Goal: Find specific page/section: Find specific page/section

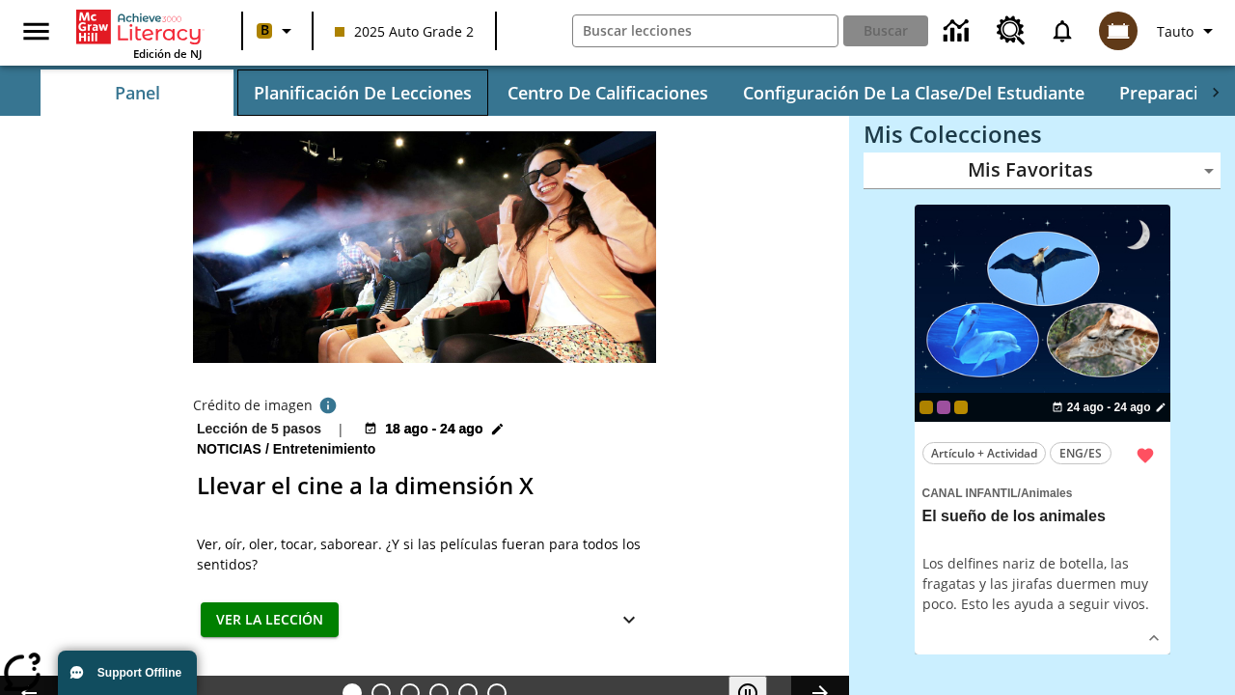
click at [362, 93] on button "Planificación de lecciones" at bounding box center [362, 92] width 251 height 46
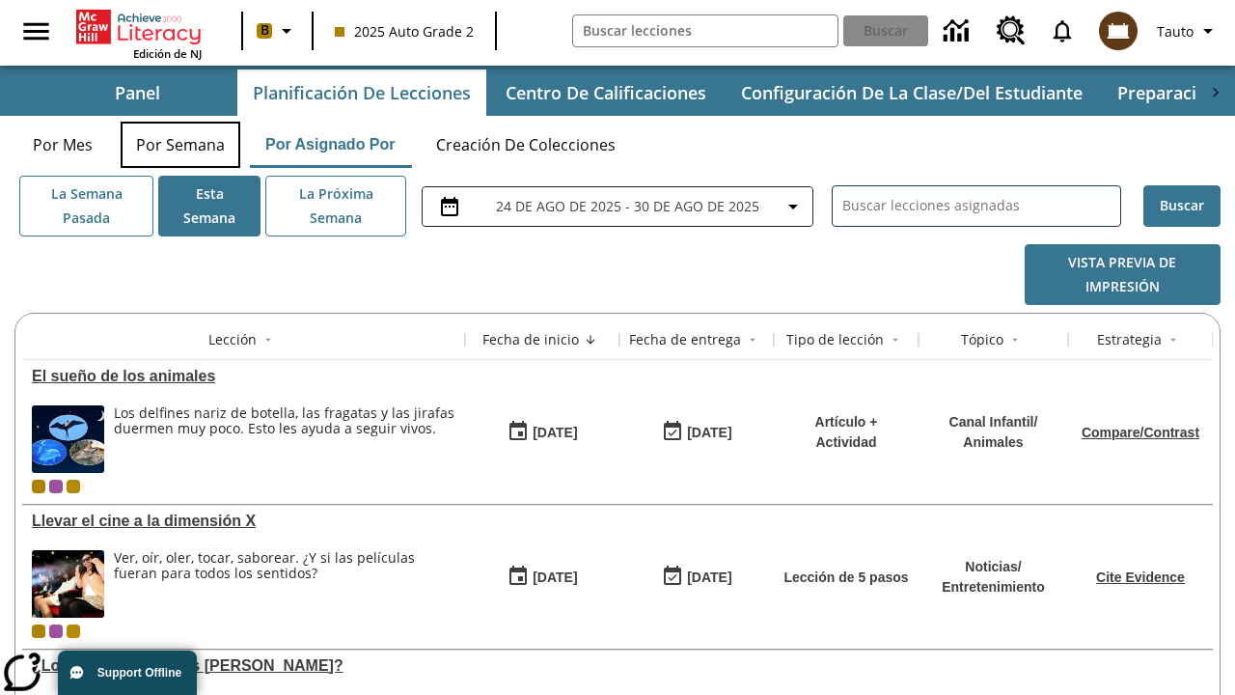
click at [180, 145] on button "Por semana" at bounding box center [181, 145] width 120 height 46
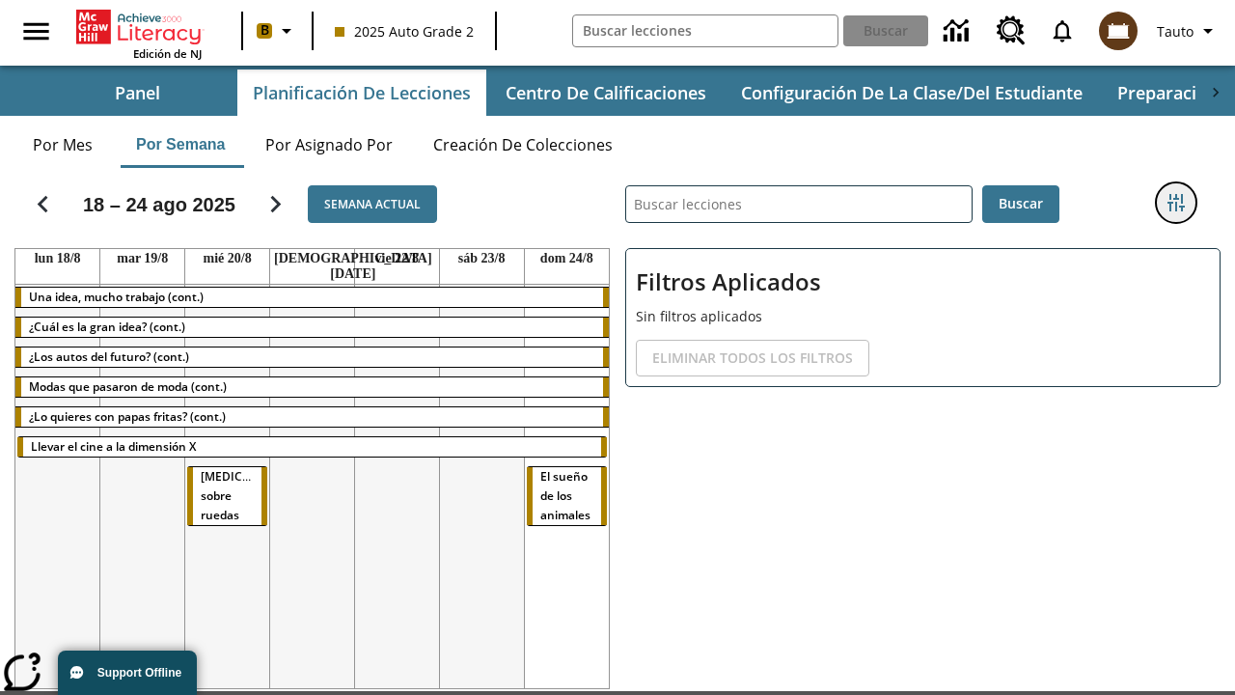
click at [1175, 203] on icon "Menú lateral de filtros" at bounding box center [1175, 202] width 17 height 17
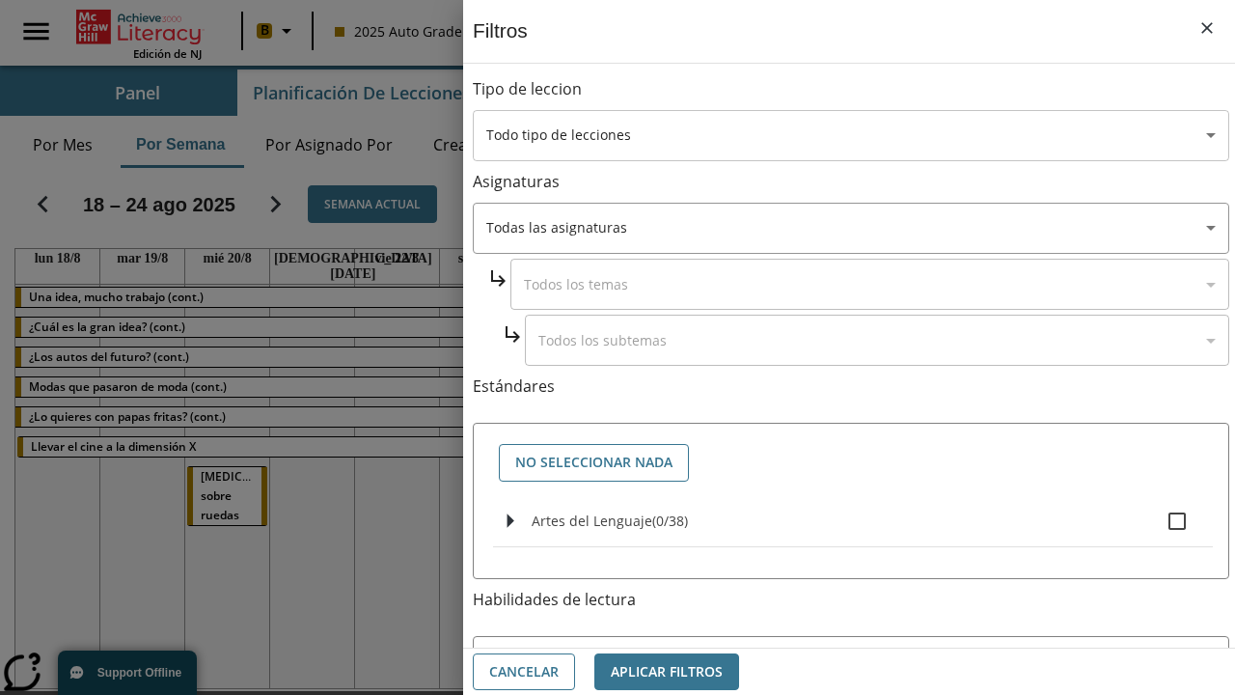
click at [851, 135] on body "[MEDICAL_DATA] al contenido principal Edición de NJ B 2025 Auto Grade 2 Buscar …" at bounding box center [617, 407] width 1235 height 815
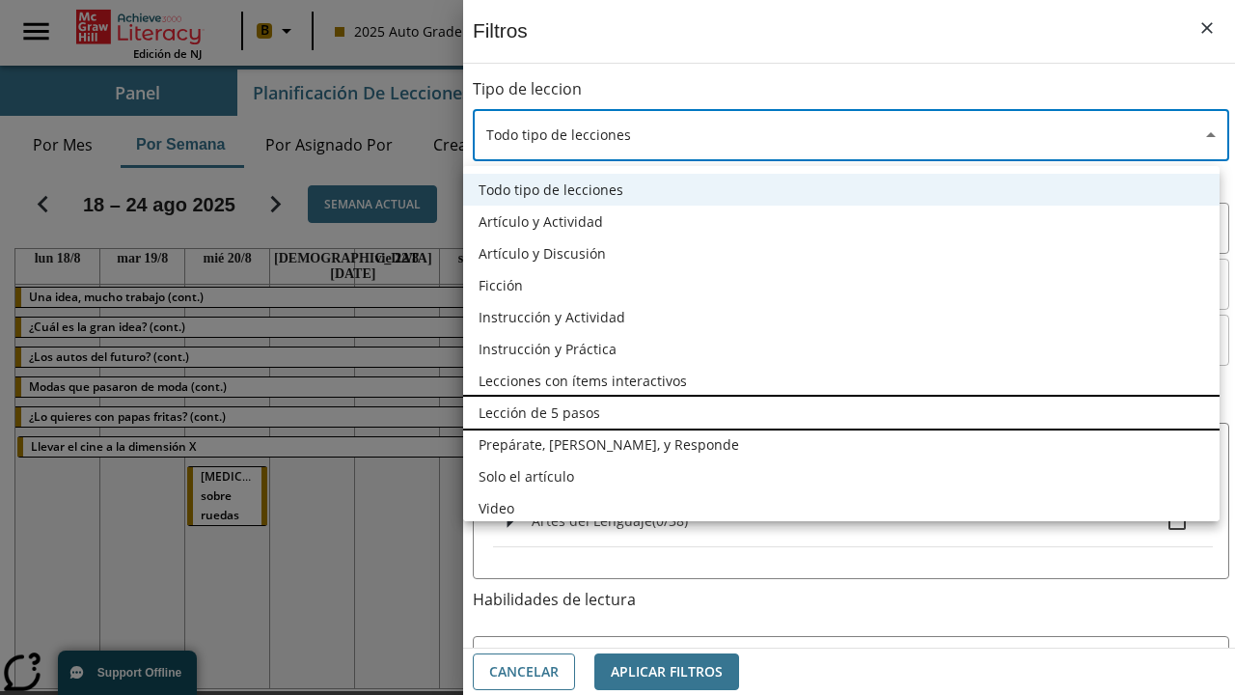
click at [841, 412] on li "Lección de 5 pasos" at bounding box center [841, 413] width 756 height 32
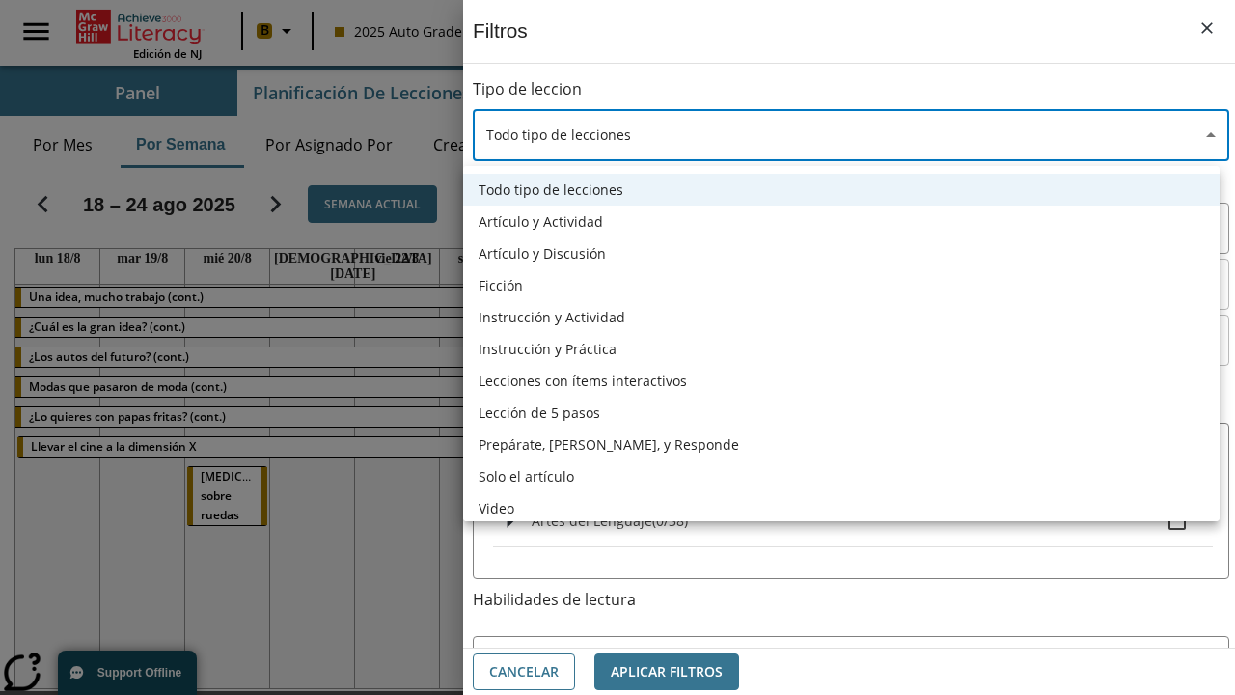
type input "1"
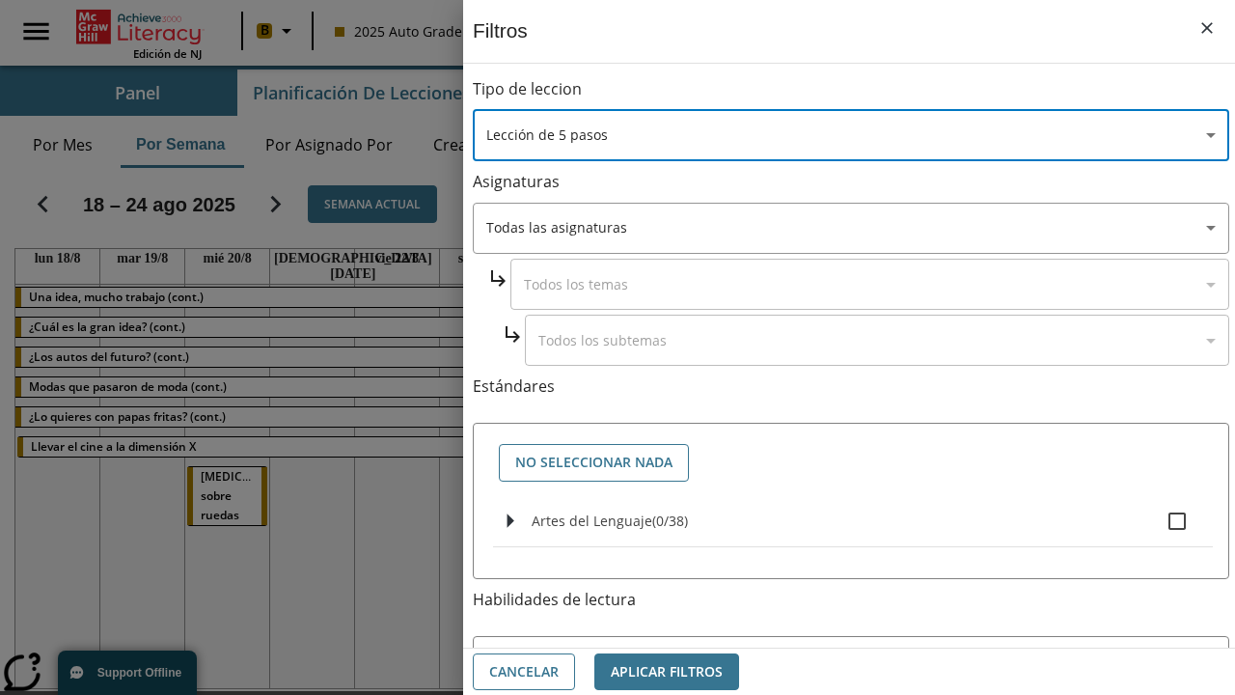
scroll to position [751, 0]
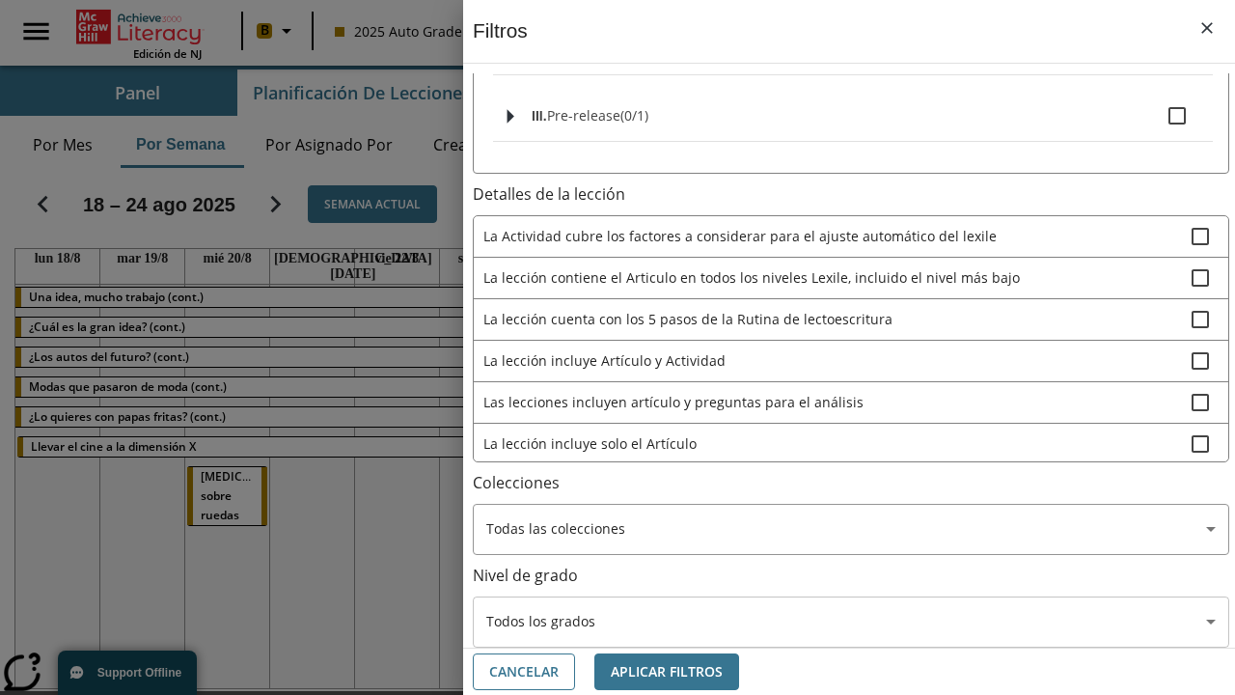
click at [849, 468] on body "[MEDICAL_DATA] al contenido principal Edición de NJ B 2025 Auto Grade 2 Buscar …" at bounding box center [617, 407] width 1235 height 815
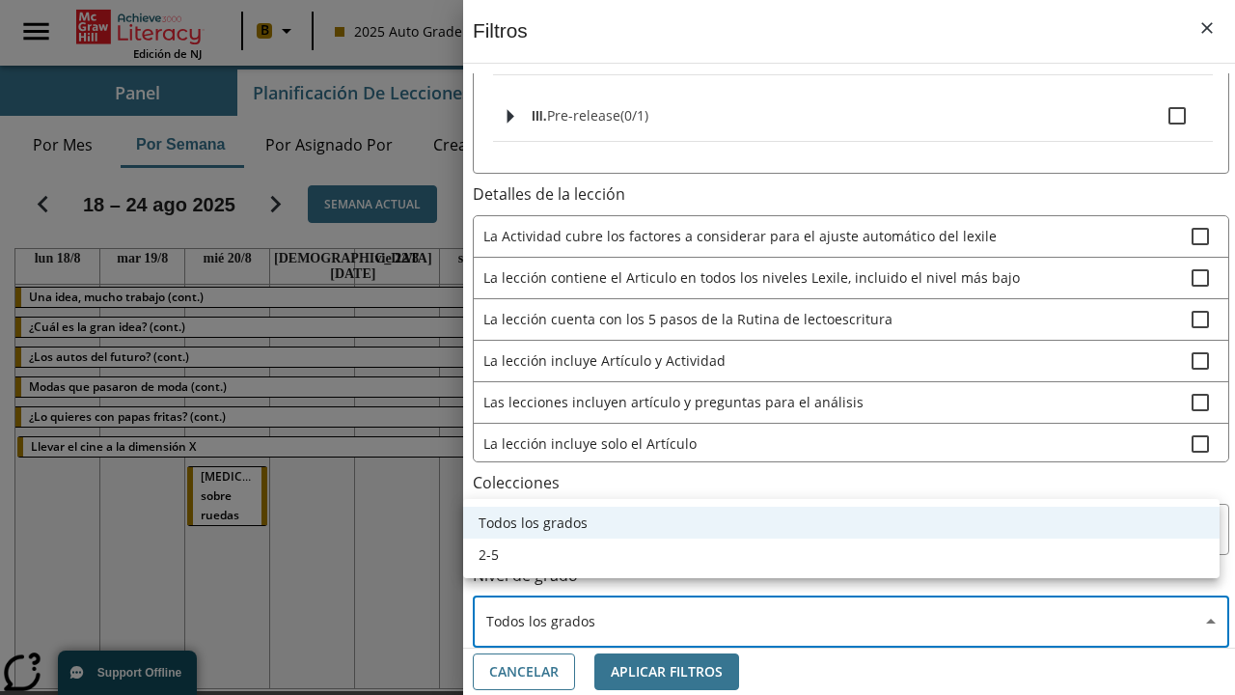
scroll to position [904, 2]
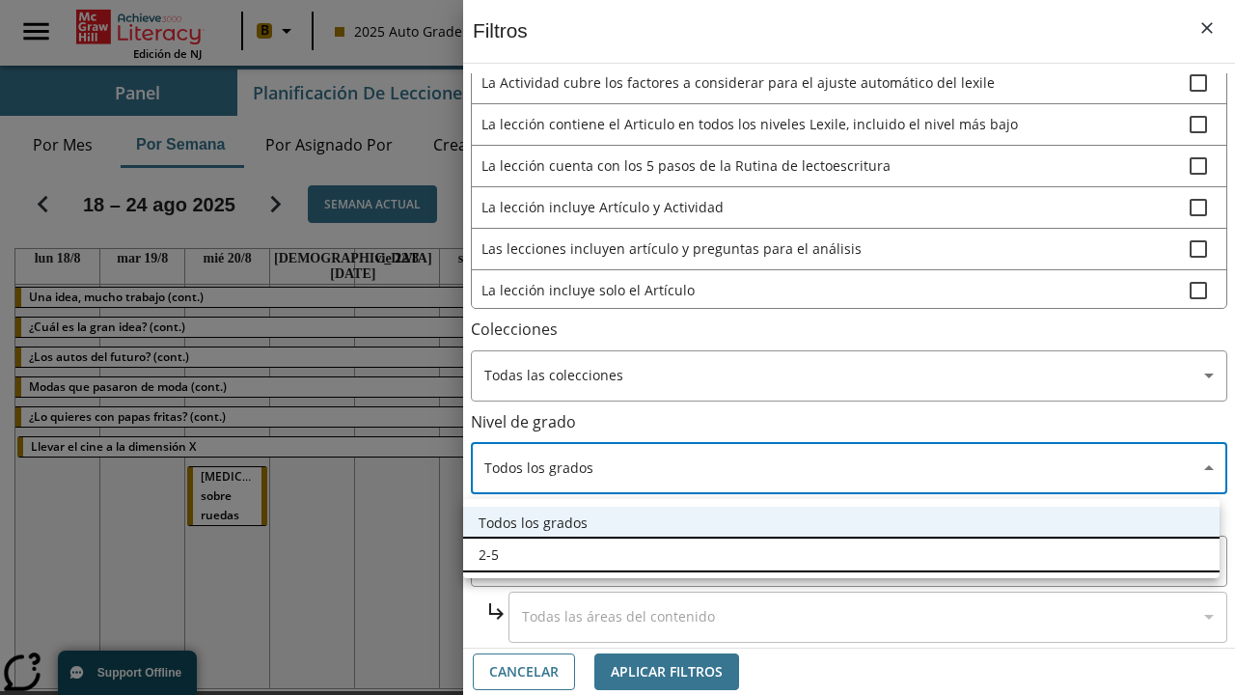
click at [841, 554] on li "2-5" at bounding box center [841, 554] width 756 height 32
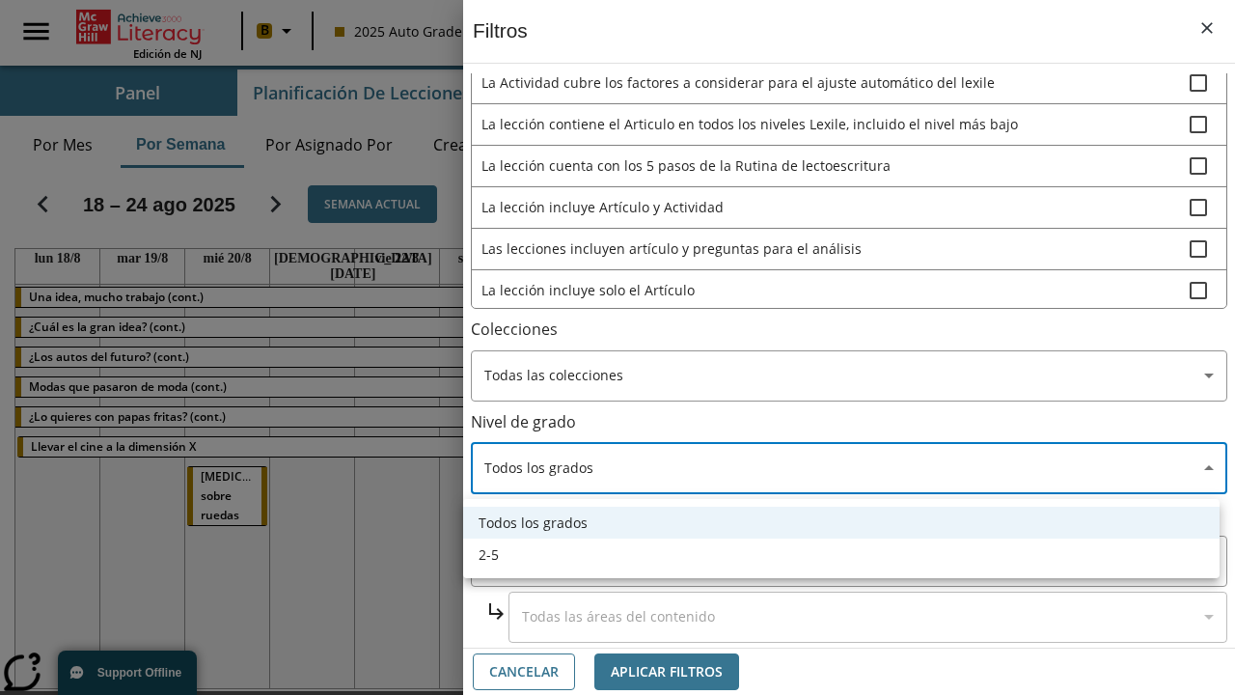
type input "1"
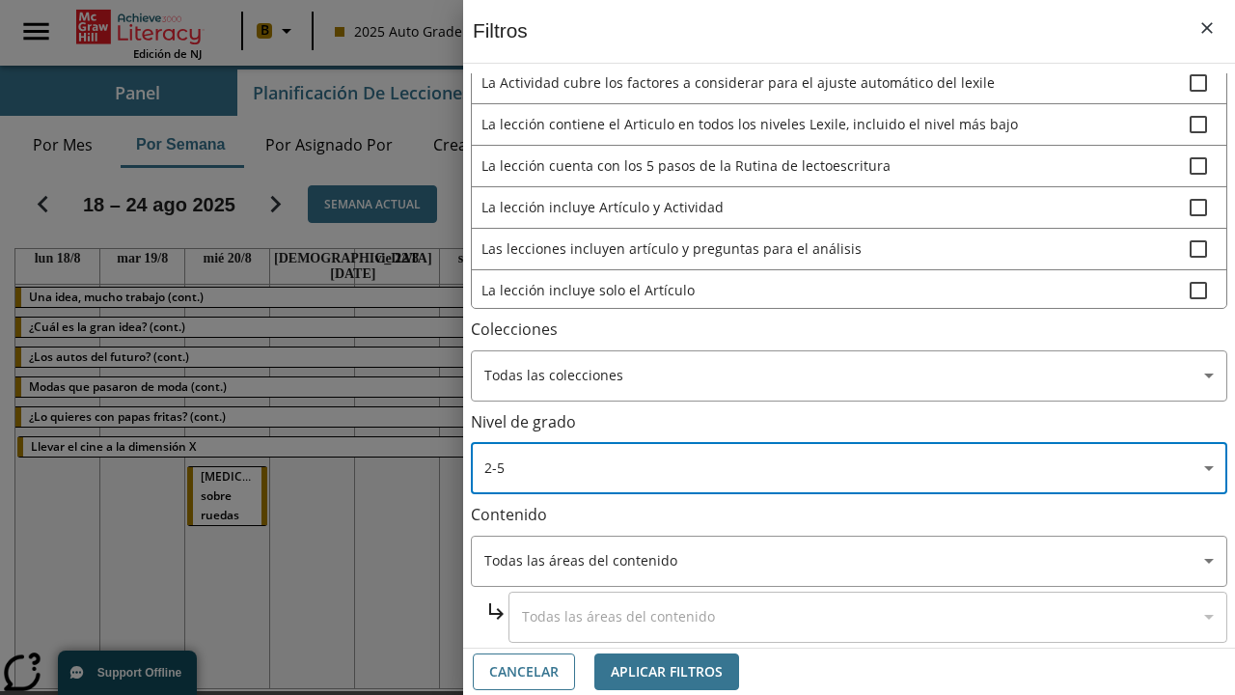
scroll to position [728, 2]
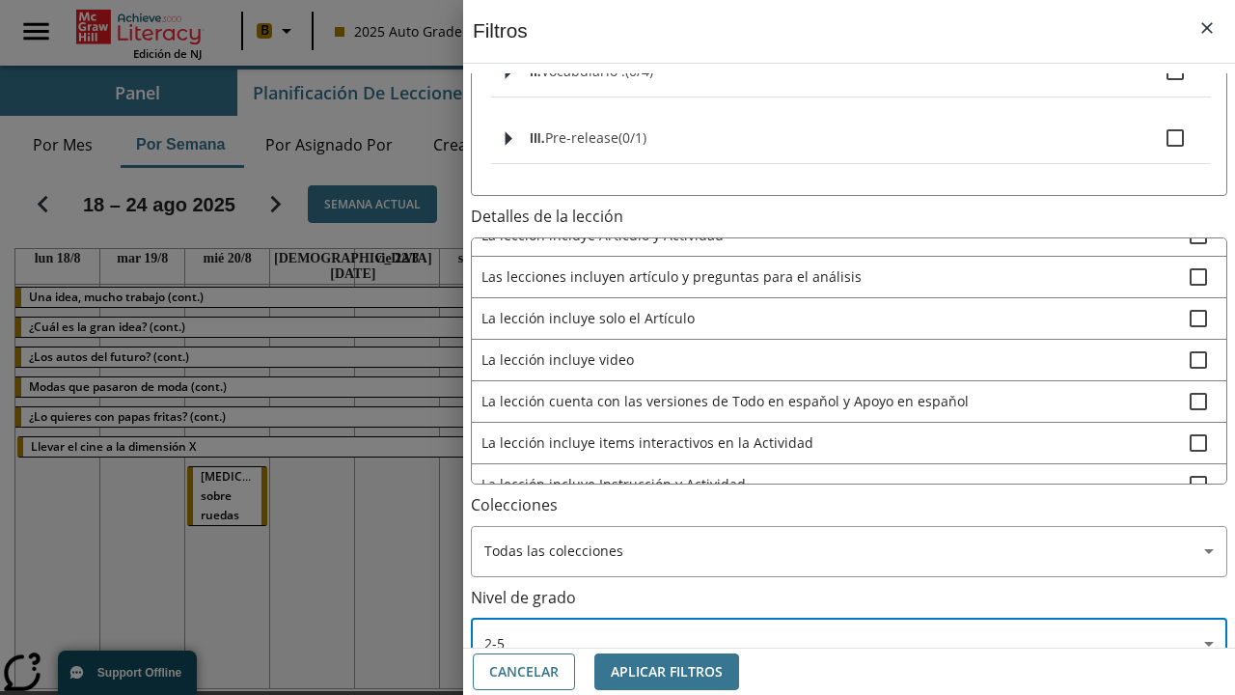
click at [847, 349] on span "La lección incluye video" at bounding box center [835, 359] width 708 height 20
checkbox input "true"
click at [667, 671] on button "Aplicar Filtros" at bounding box center [666, 672] width 145 height 38
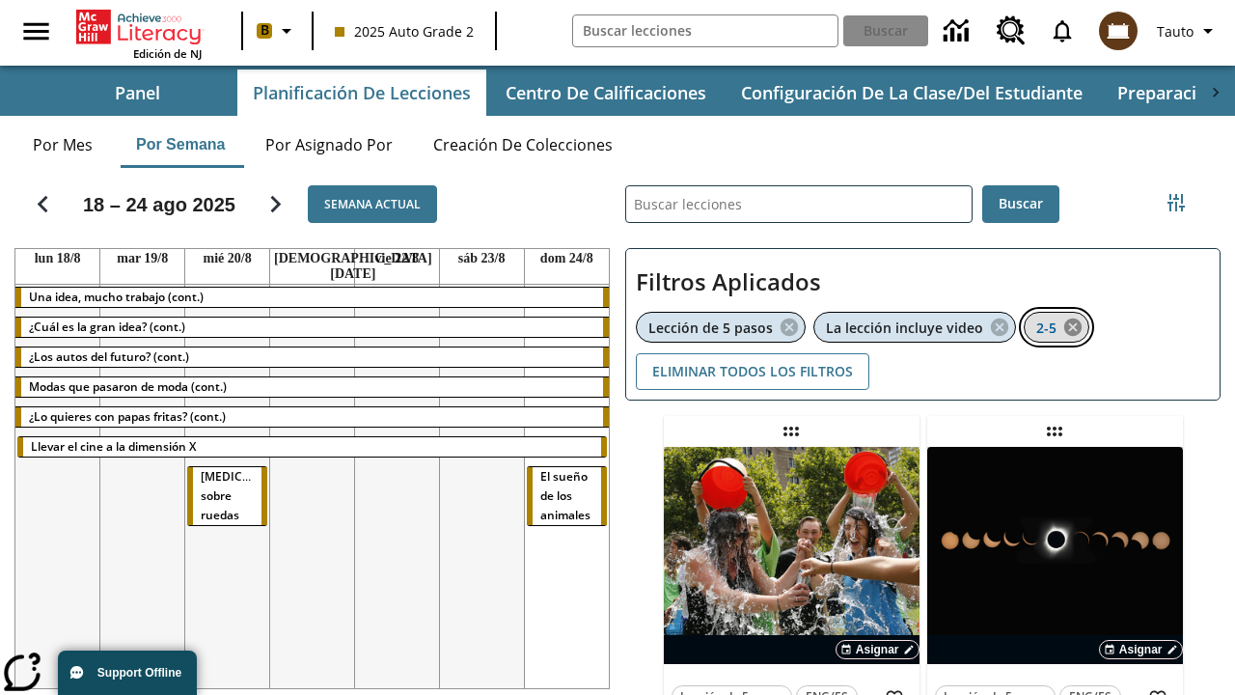
click at [1073, 327] on icon "Eliminar 2-5 el ítem seleccionado del filtro" at bounding box center [1072, 326] width 21 height 21
